Goal: Task Accomplishment & Management: Use online tool/utility

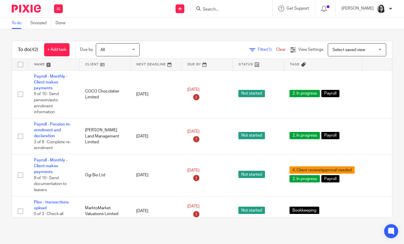
click at [266, 49] on span "Filter (1)" at bounding box center [267, 50] width 18 height 4
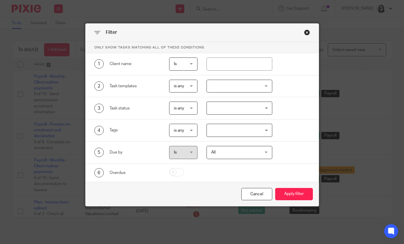
click at [237, 127] on input "Search for option" at bounding box center [238, 130] width 61 height 10
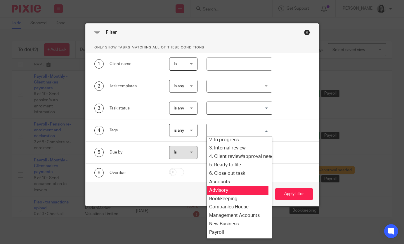
scroll to position [28, 4]
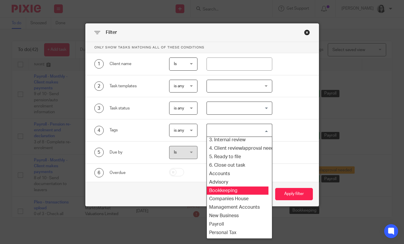
click at [232, 194] on li "Bookkeeping" at bounding box center [236, 191] width 65 height 8
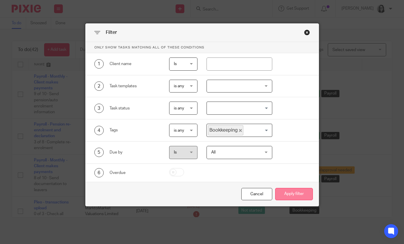
click at [292, 201] on button "Apply filter" at bounding box center [294, 194] width 38 height 13
click at [292, 196] on button "Apply filter" at bounding box center [294, 194] width 38 height 13
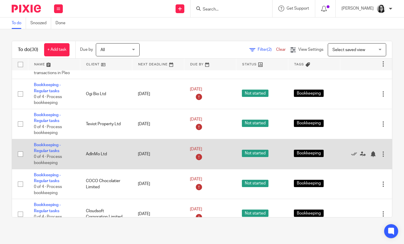
scroll to position [28, 0]
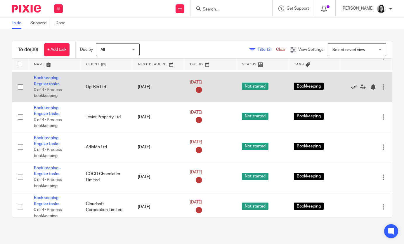
click at [355, 88] on icon at bounding box center [354, 87] width 6 height 6
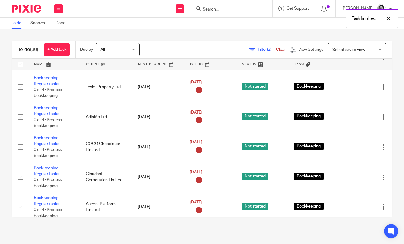
click at [355, 88] on icon at bounding box center [354, 87] width 6 height 6
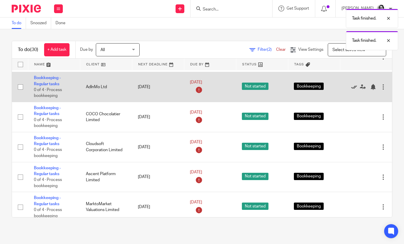
click at [355, 88] on icon at bounding box center [354, 87] width 6 height 6
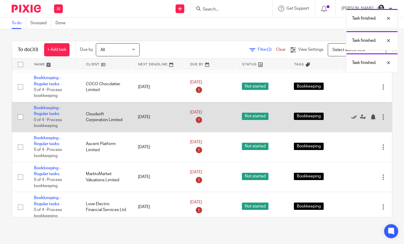
click at [354, 118] on icon at bounding box center [354, 117] width 6 height 6
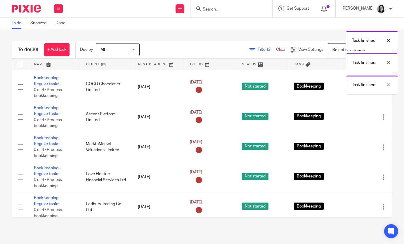
click at [354, 118] on icon at bounding box center [354, 117] width 6 height 6
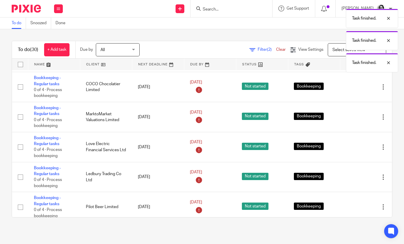
click at [354, 118] on icon at bounding box center [354, 117] width 6 height 6
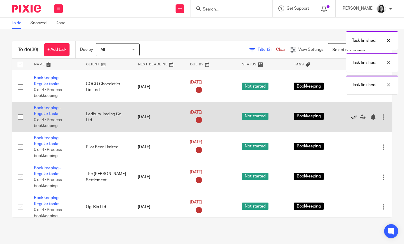
click at [354, 118] on icon at bounding box center [354, 117] width 6 height 6
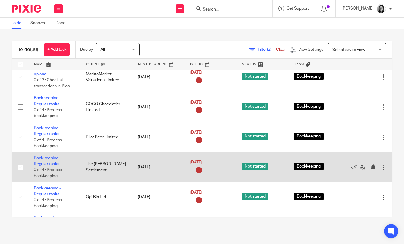
scroll to position [0, 0]
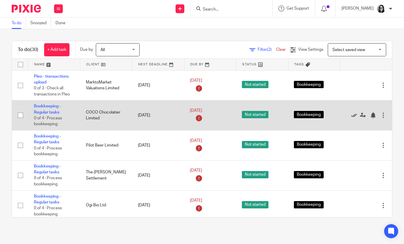
click at [354, 115] on icon at bounding box center [354, 116] width 6 height 6
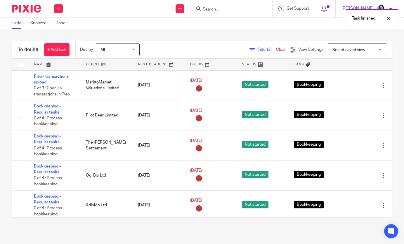
click at [354, 115] on icon at bounding box center [354, 116] width 6 height 6
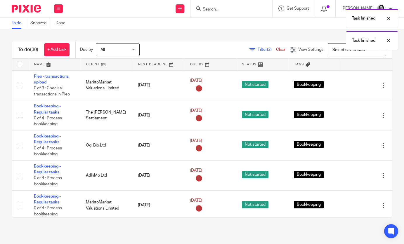
click at [354, 115] on icon at bounding box center [354, 116] width 6 height 6
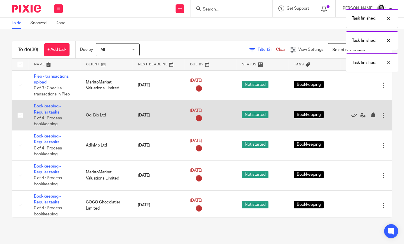
click at [354, 115] on icon at bounding box center [354, 116] width 6 height 6
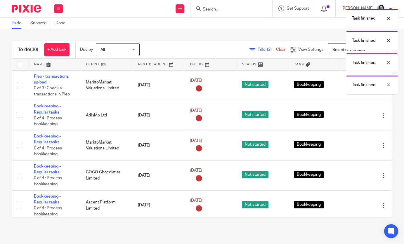
click at [354, 115] on icon at bounding box center [354, 116] width 6 height 6
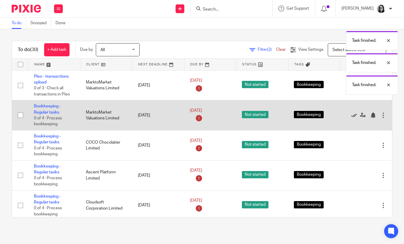
click at [354, 118] on icon at bounding box center [354, 116] width 6 height 6
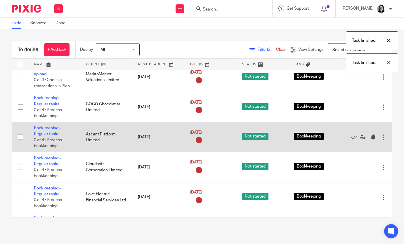
scroll to position [8, 0]
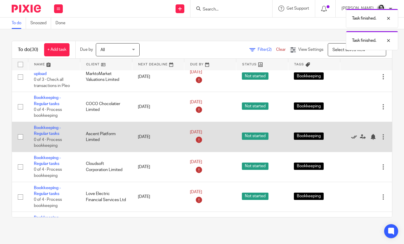
click at [352, 139] on icon at bounding box center [354, 137] width 6 height 6
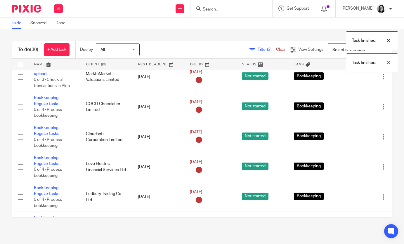
click at [352, 139] on icon at bounding box center [354, 137] width 6 height 6
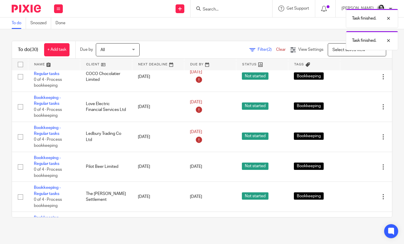
scroll to position [41, 0]
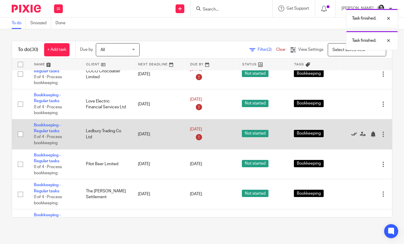
click at [355, 137] on icon at bounding box center [354, 135] width 6 height 6
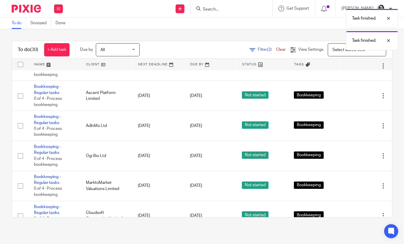
scroll to position [141, 0]
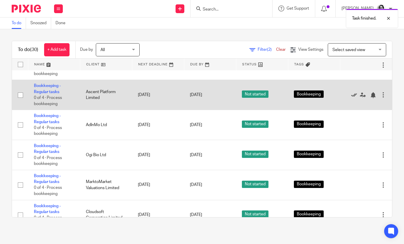
click at [354, 97] on icon at bounding box center [354, 95] width 6 height 6
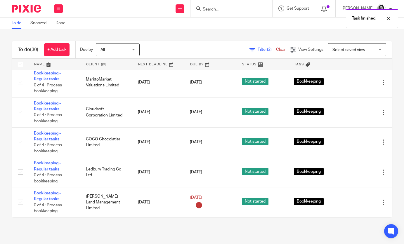
scroll to position [215, 0]
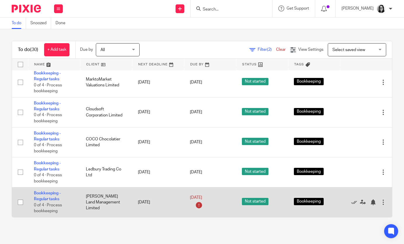
click at [201, 210] on icon at bounding box center [198, 205] width 9 height 9
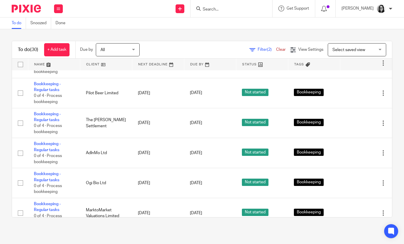
scroll to position [0, 0]
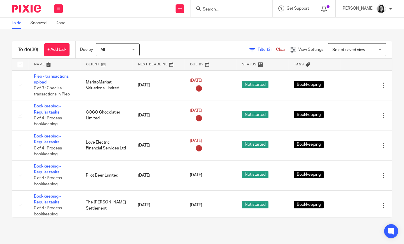
click at [266, 48] on span "Filter (2)" at bounding box center [267, 50] width 18 height 4
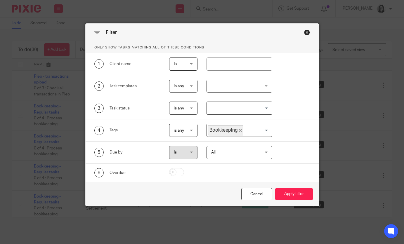
click at [239, 129] on icon "Deselect Bookkeeping" at bounding box center [240, 130] width 3 height 3
click at [239, 129] on input "Search for option" at bounding box center [238, 130] width 61 height 10
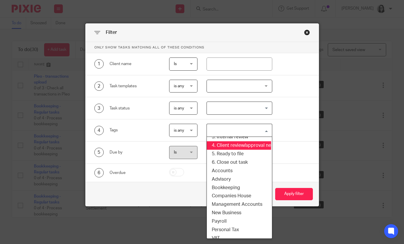
scroll to position [53, 1]
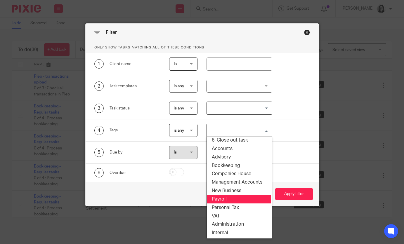
click at [231, 198] on li "Payroll" at bounding box center [238, 199] width 65 height 8
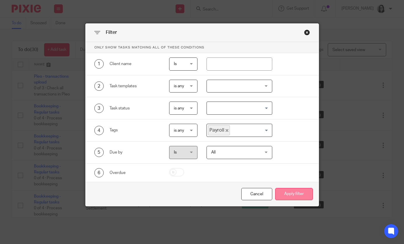
click at [305, 197] on button "Apply filter" at bounding box center [294, 194] width 38 height 13
